Goal: Check status: Check status

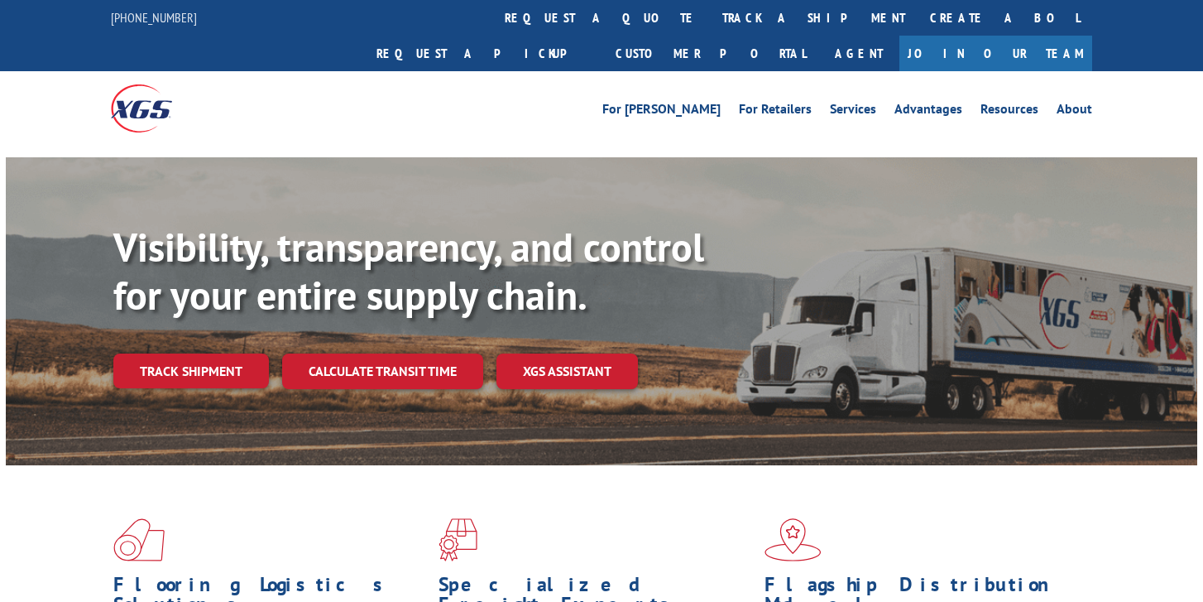
click at [171, 367] on div "Visibility, transparency, and control for your entire supply chain. Track shipm…" at bounding box center [655, 338] width 1084 height 231
click at [179, 353] on link "Track shipment" at bounding box center [191, 370] width 156 height 35
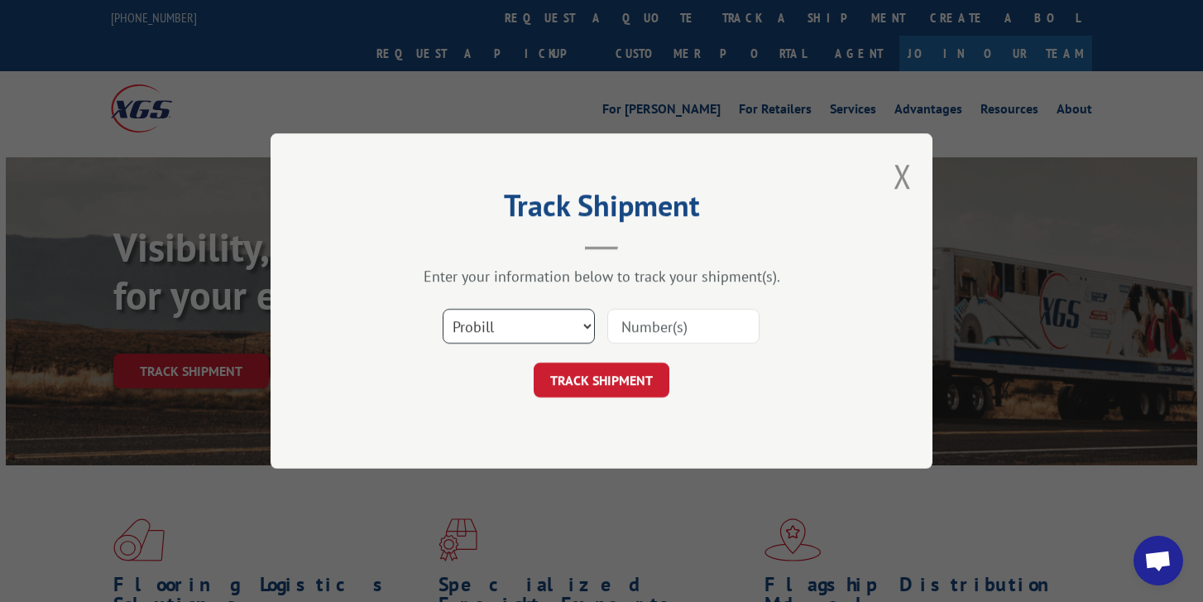
click at [553, 324] on select "Select category... Probill BOL PO" at bounding box center [519, 326] width 152 height 35
click at [582, 323] on select "Select category... Probill BOL PO" at bounding box center [519, 326] width 152 height 35
click at [661, 328] on input at bounding box center [683, 326] width 152 height 35
paste input "17664352"
type input "17664352"
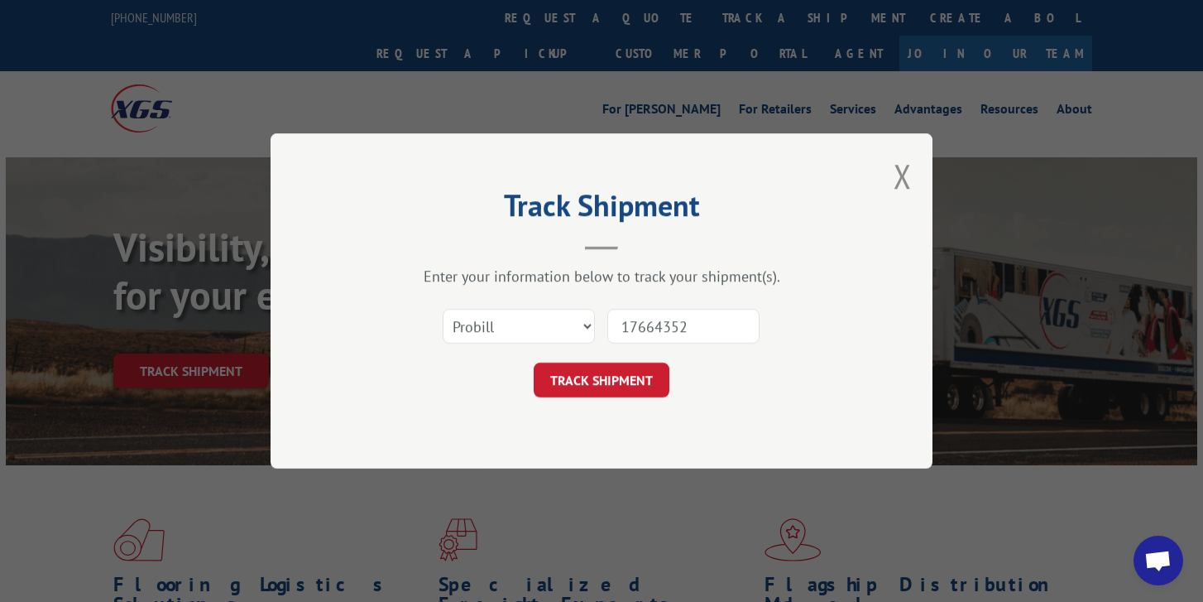
click at [631, 398] on div "Track Shipment Enter your information below to track your shipment(s). Select c…" at bounding box center [602, 300] width 662 height 335
click at [602, 383] on button "TRACK SHIPMENT" at bounding box center [602, 379] width 136 height 35
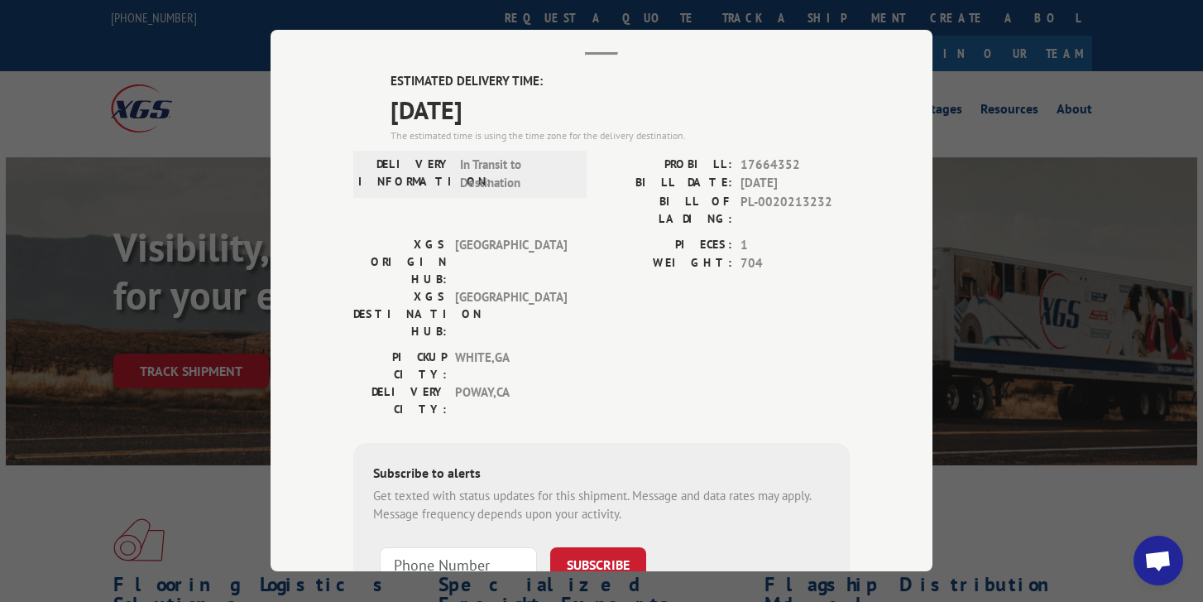
scroll to position [115, 0]
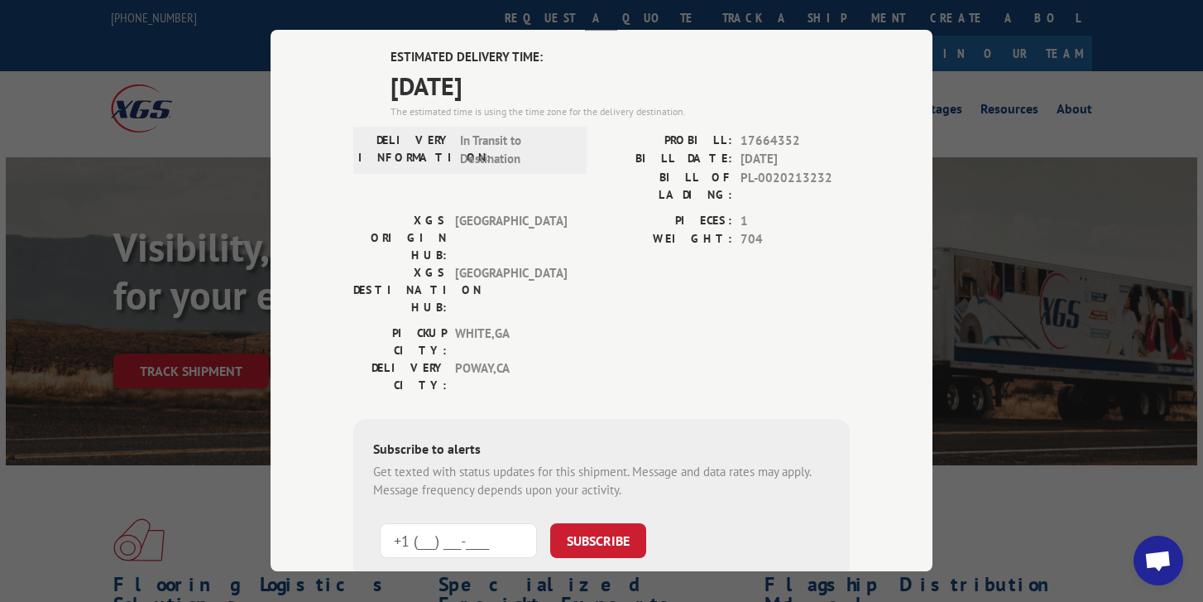
click at [428, 523] on input "+1 (___) ___-____" at bounding box center [458, 540] width 157 height 35
type input "[PHONE_NUMBER]"
click at [610, 523] on button "SUBSCRIBE" at bounding box center [598, 540] width 96 height 35
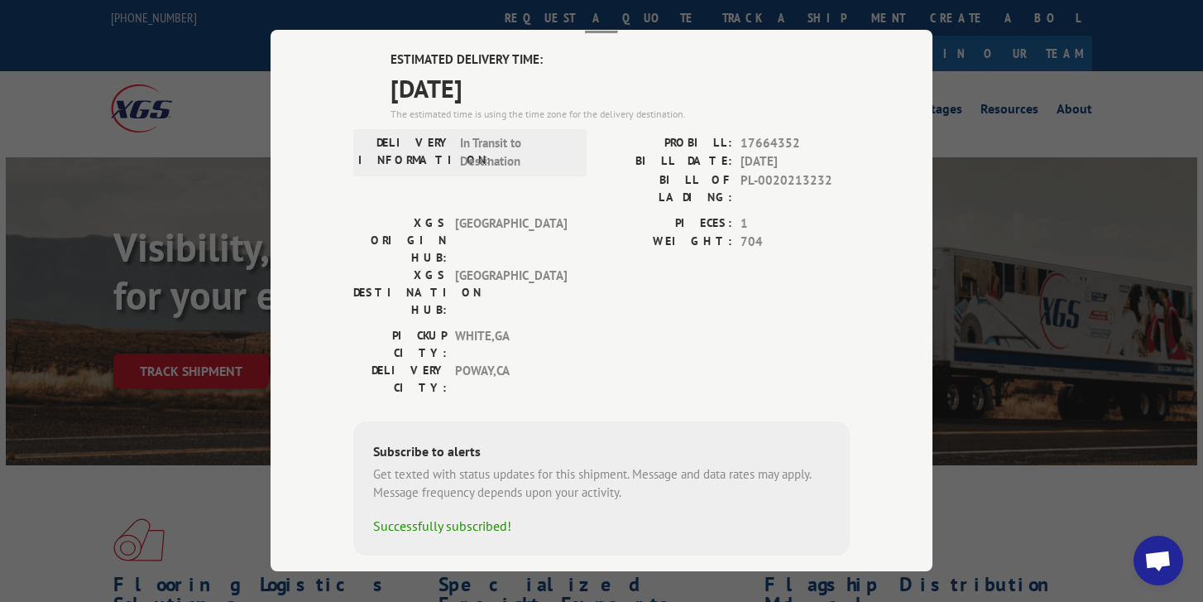
click at [208, 207] on div "Track Shipment ESTIMATED DELIVERY TIME: 10/07/2025 The estimated time is using …" at bounding box center [601, 301] width 1203 height 602
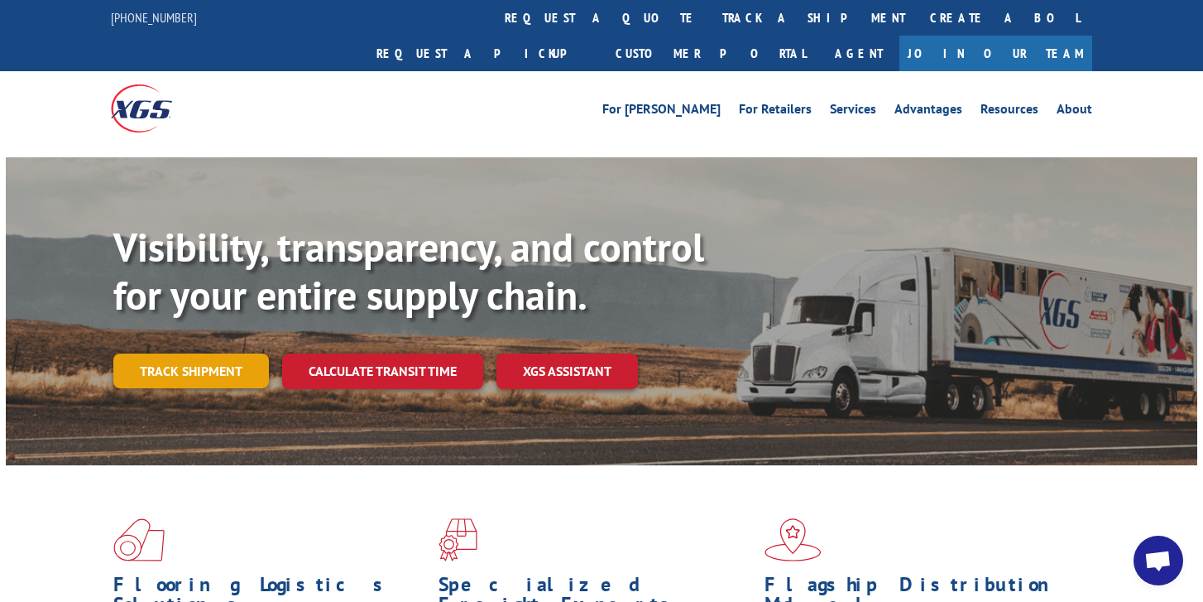
click at [174, 353] on link "Track shipment" at bounding box center [191, 370] width 156 height 35
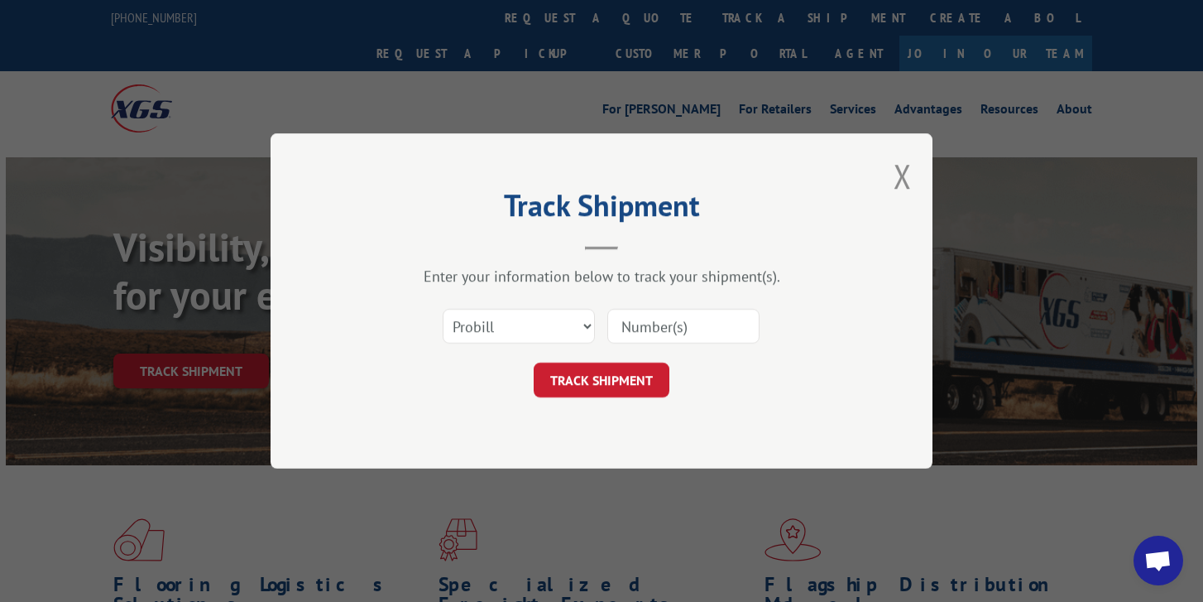
click at [676, 305] on div "Select category... Probill BOL PO" at bounding box center [601, 326] width 496 height 55
click at [663, 318] on input at bounding box center [683, 326] width 152 height 35
paste input "17664352"
type input "17664352"
click at [578, 382] on button "TRACK SHIPMENT" at bounding box center [602, 379] width 136 height 35
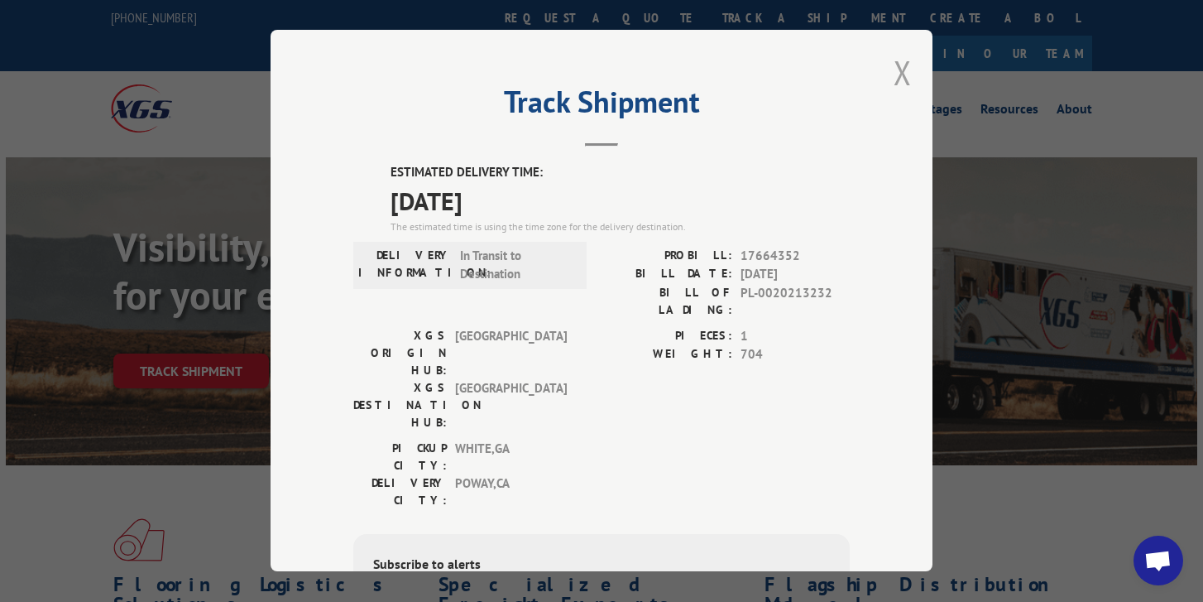
click at [909, 70] on button "Close modal" at bounding box center [903, 72] width 18 height 44
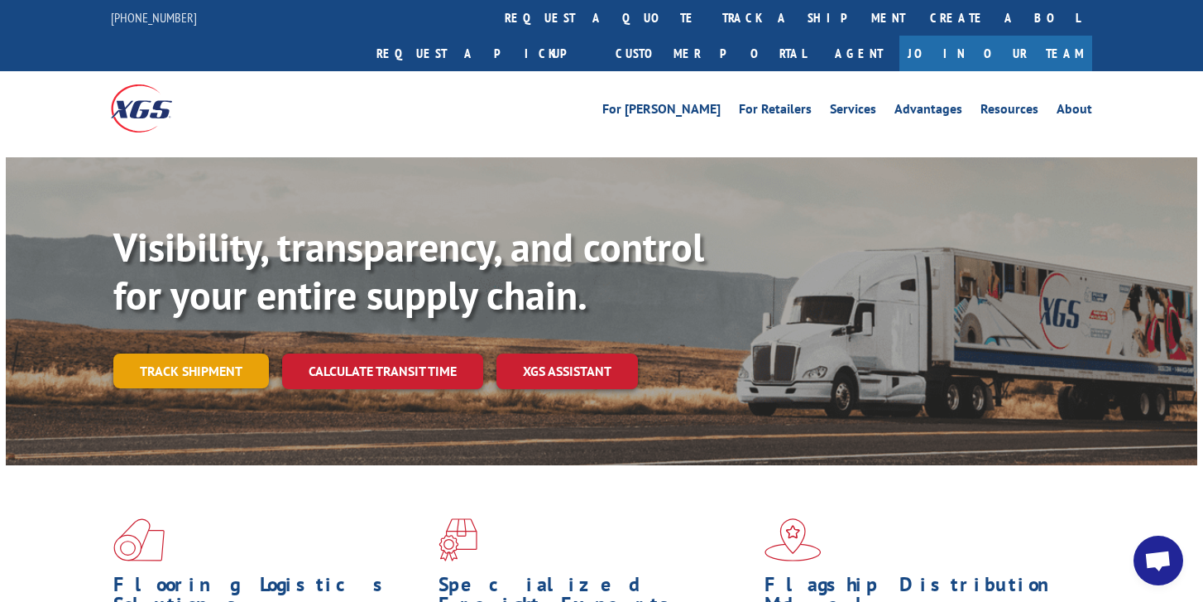
click at [184, 353] on link "Track shipment" at bounding box center [191, 370] width 156 height 35
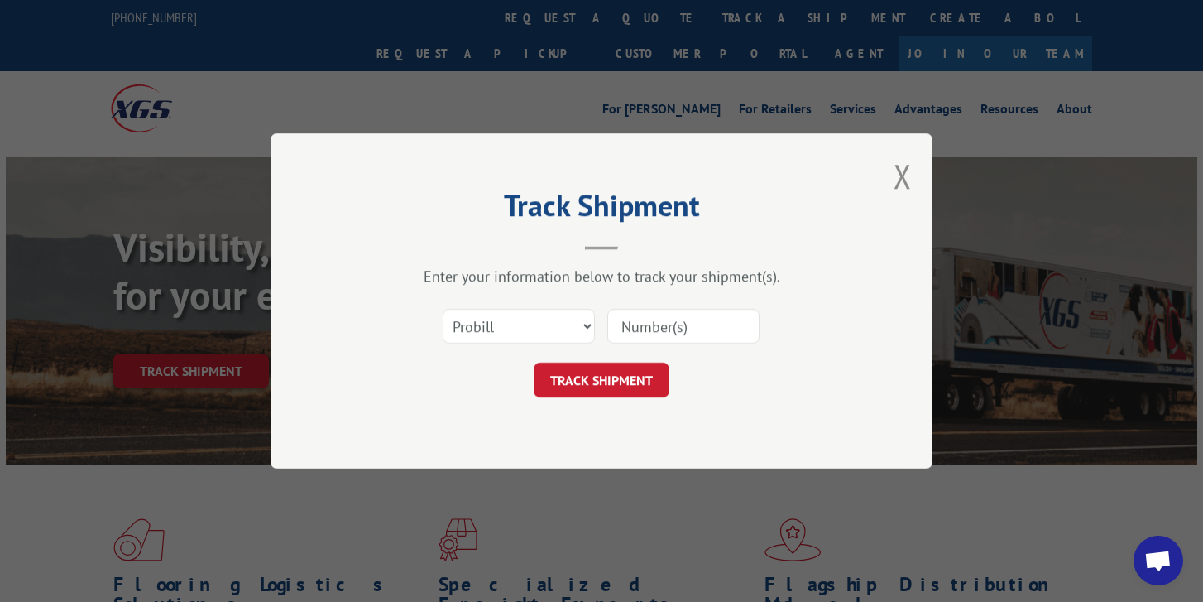
click at [667, 317] on input at bounding box center [683, 326] width 152 height 35
paste input "17664684"
type input "17664684"
click at [606, 382] on button "TRACK SHIPMENT" at bounding box center [602, 379] width 136 height 35
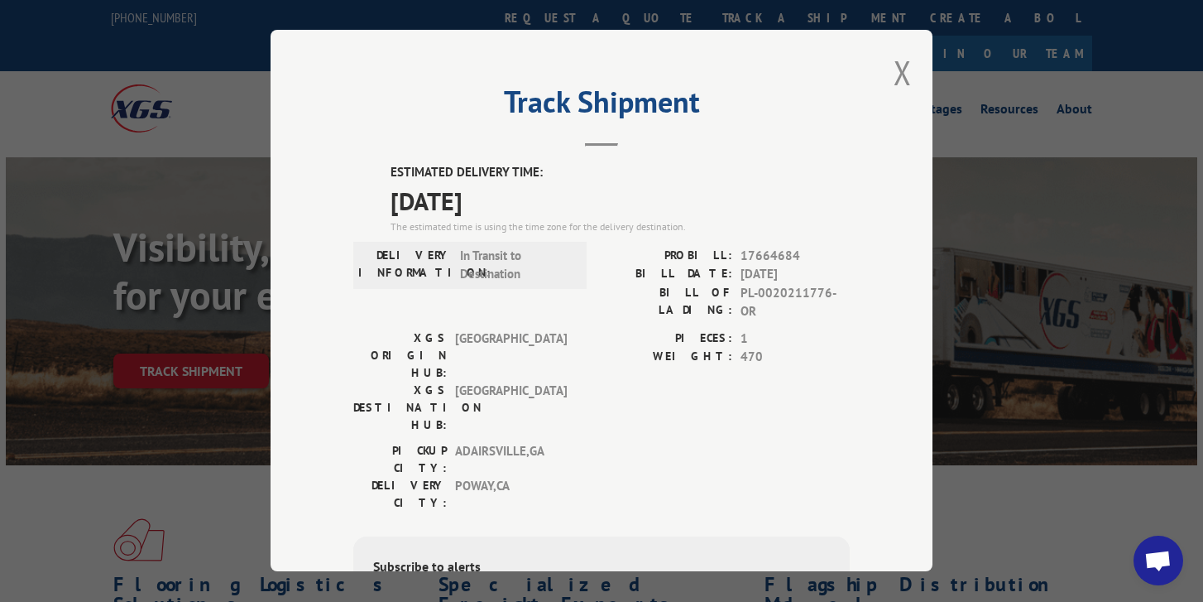
type input "[PHONE_NUMBER]"
click at [901, 73] on button "Close modal" at bounding box center [903, 72] width 18 height 44
